Goal: Navigation & Orientation: Find specific page/section

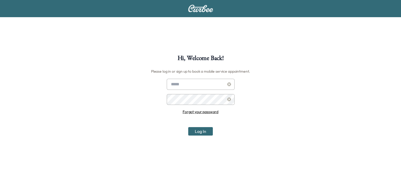
type input "**********"
click at [211, 131] on button "Log In" at bounding box center [200, 131] width 25 height 8
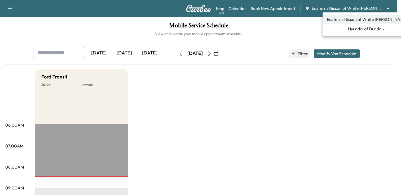
click at [365, 11] on body "Support Log Out Map Beta Calendar Book New Appointment Easterns Nissan of White…" at bounding box center [200, 97] width 401 height 195
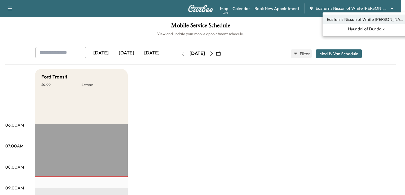
click at [364, 29] on span "Hyundai of Dundalk" at bounding box center [366, 29] width 37 height 6
